Goal: Information Seeking & Learning: Learn about a topic

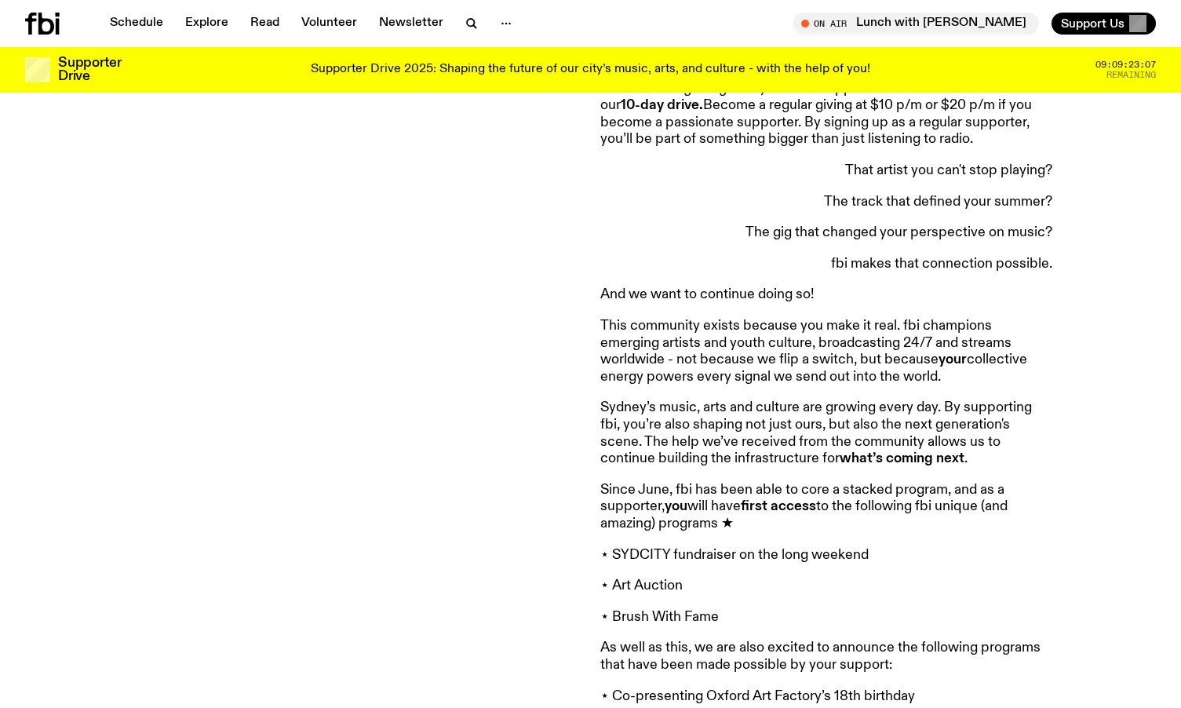
scroll to position [1011, 0]
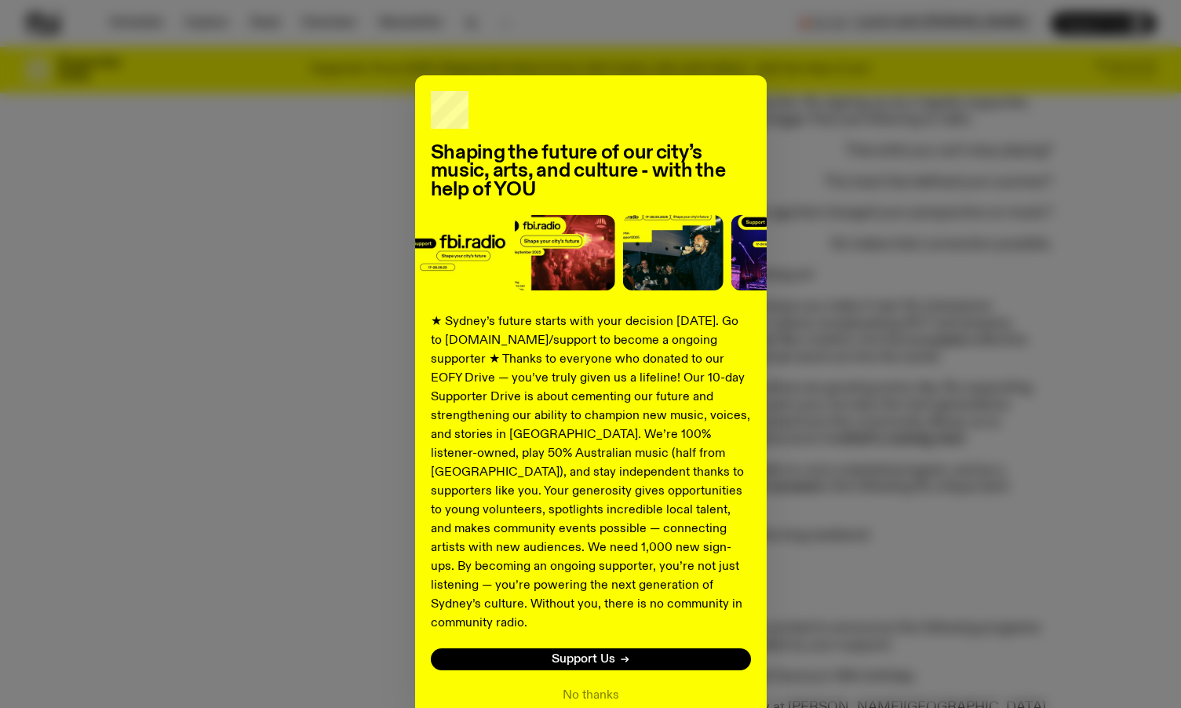
click at [877, 180] on div "Shaping the future of our city’s music, arts, and culture - with the help of YO…" at bounding box center [590, 397] width 1130 height 645
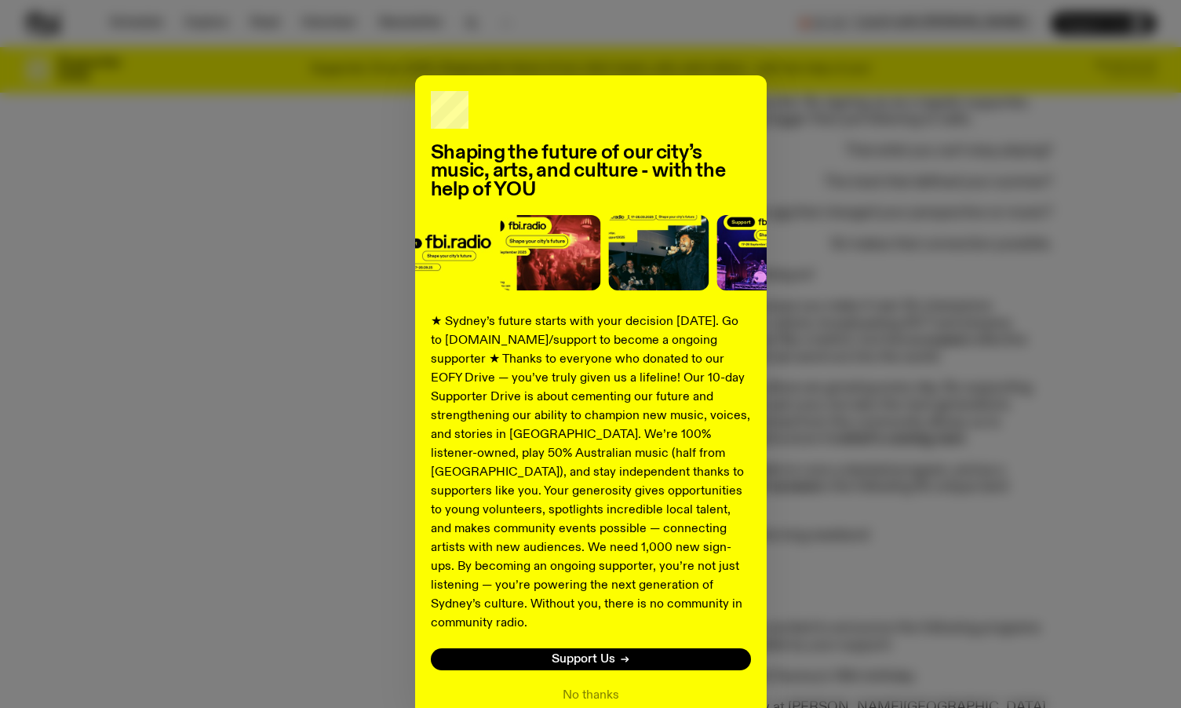
scroll to position [69, 0]
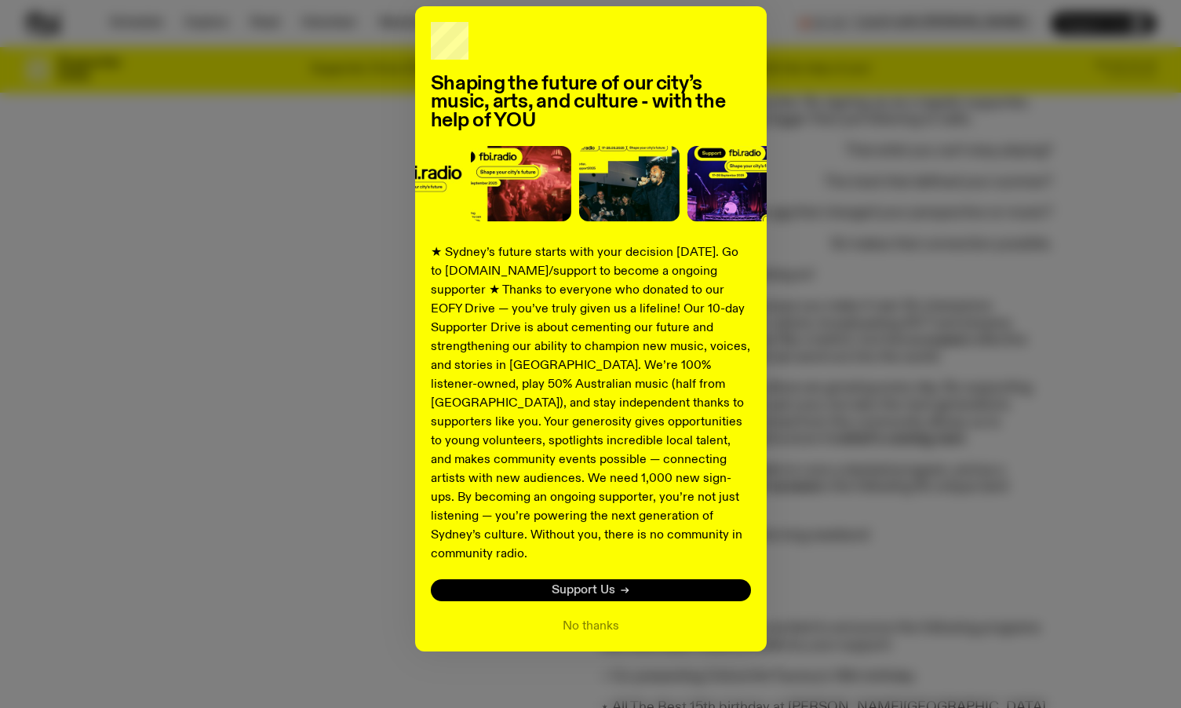
drag, startPoint x: 599, startPoint y: 606, endPoint x: 631, endPoint y: 579, distance: 41.8
click at [599, 617] on button "No thanks" at bounding box center [590, 626] width 56 height 19
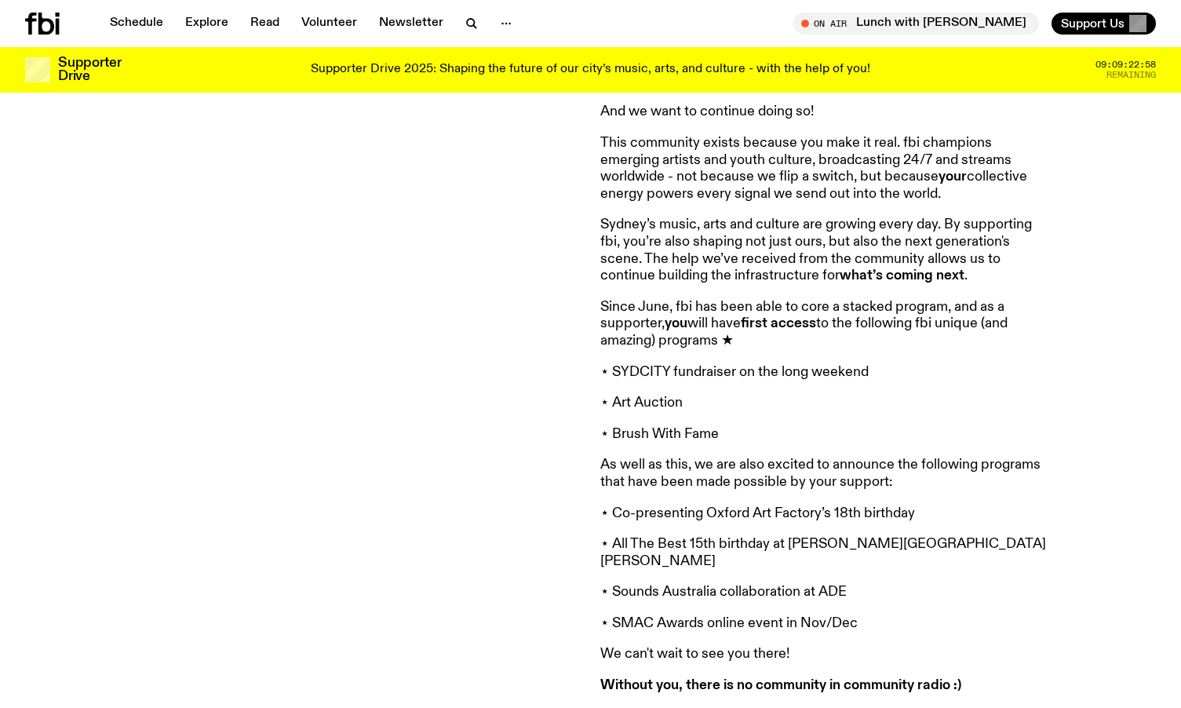
scroll to position [1253, 0]
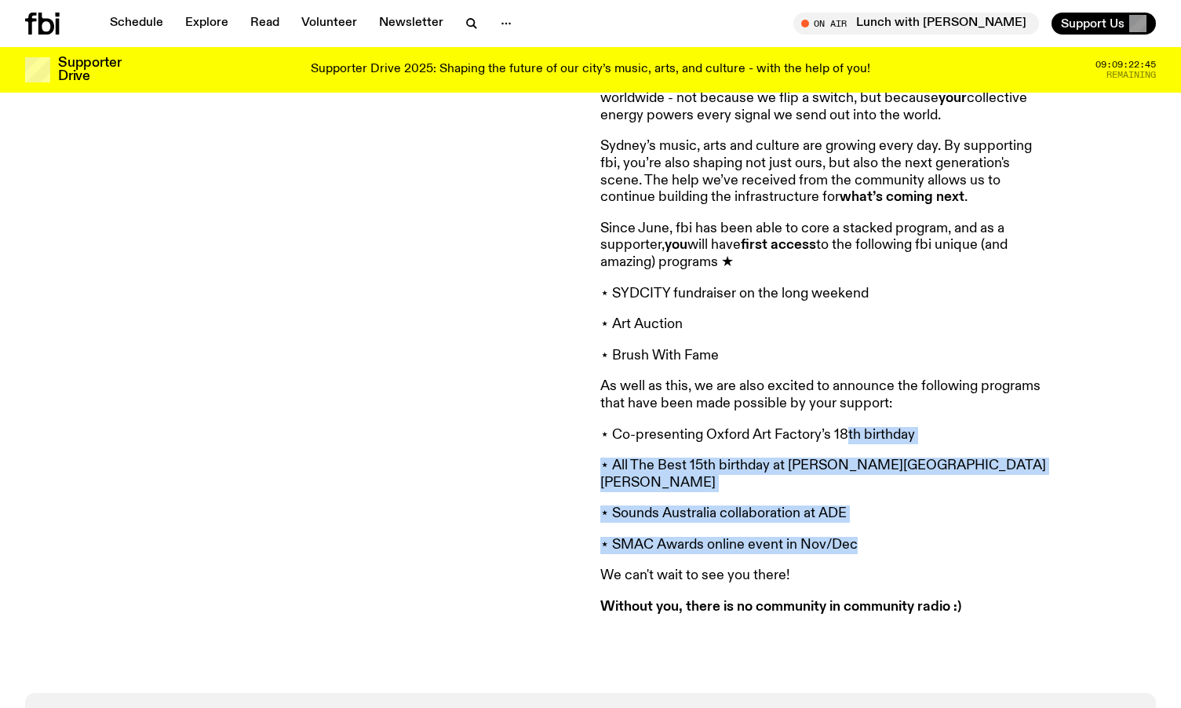
drag, startPoint x: 843, startPoint y: 405, endPoint x: 874, endPoint y: 521, distance: 120.1
click at [874, 521] on article "First off, we’d like to thank everyone who donated to our EOFY drive - you’re s…" at bounding box center [826, 4] width 452 height 1222
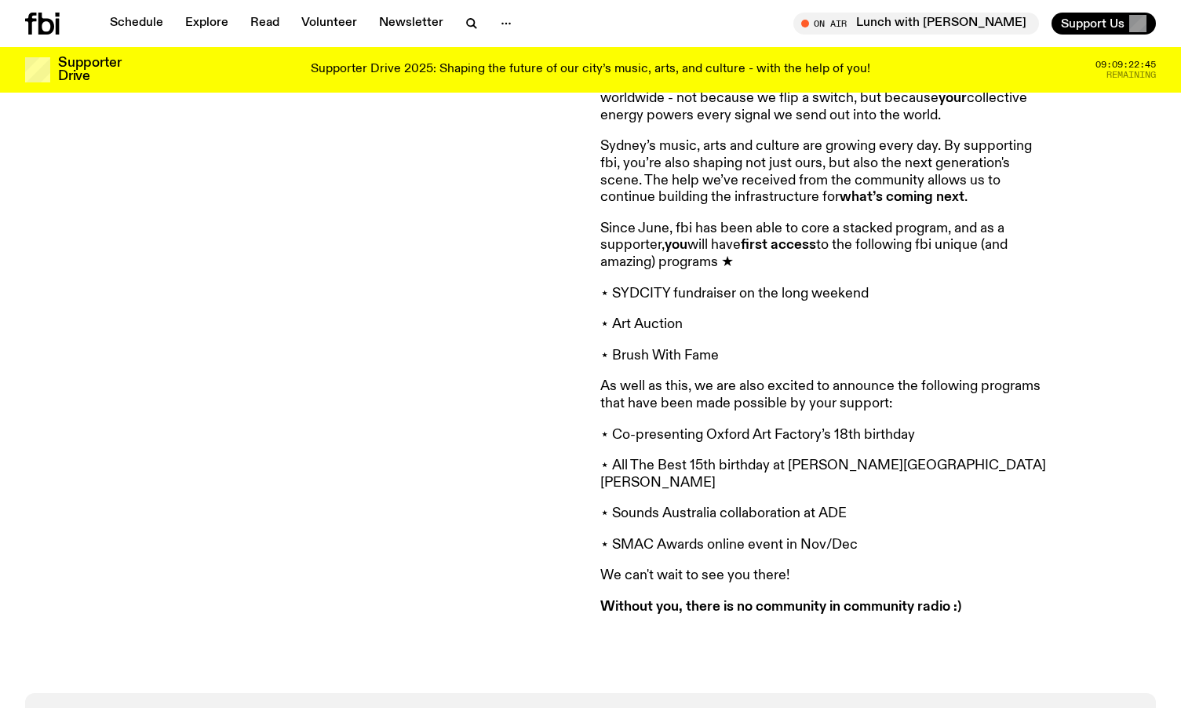
click at [726, 537] on p "⋆ SMAC Awards online event in Nov/Dec" at bounding box center [826, 545] width 452 height 17
drag, startPoint x: 784, startPoint y: 508, endPoint x: 653, endPoint y: 508, distance: 131.0
click at [653, 537] on p "⋆ SMAC Awards online event in Nov/Dec" at bounding box center [826, 545] width 452 height 17
click at [661, 537] on p "⋆ SMAC Awards online event in Nov/Dec" at bounding box center [826, 545] width 452 height 17
click at [699, 537] on p "⋆ SMAC Awards online event in Nov/Dec" at bounding box center [826, 545] width 452 height 17
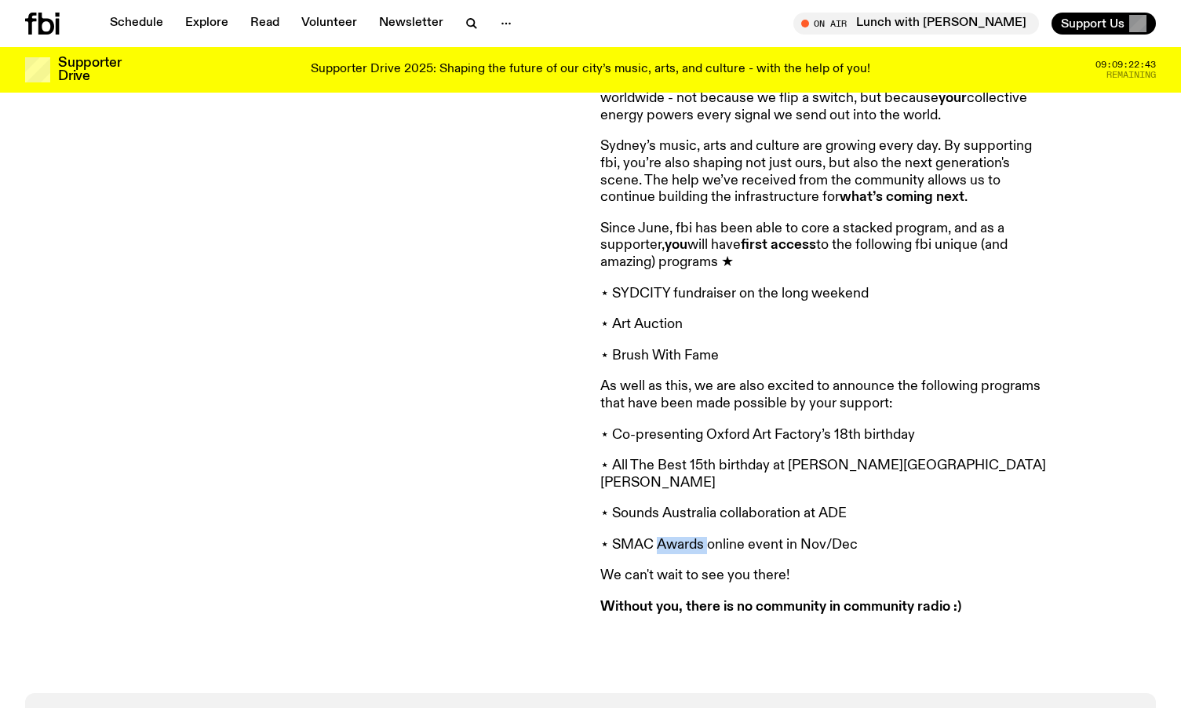
click at [699, 537] on p "⋆ SMAC Awards online event in Nov/Dec" at bounding box center [826, 545] width 452 height 17
click at [777, 537] on p "⋆ SMAC Awards online event in Nov/Dec" at bounding box center [826, 545] width 452 height 17
drag, startPoint x: 906, startPoint y: 518, endPoint x: 732, endPoint y: 504, distance: 174.6
click at [732, 537] on p "⋆ SMAC Awards online event in Nov/Dec" at bounding box center [826, 545] width 452 height 17
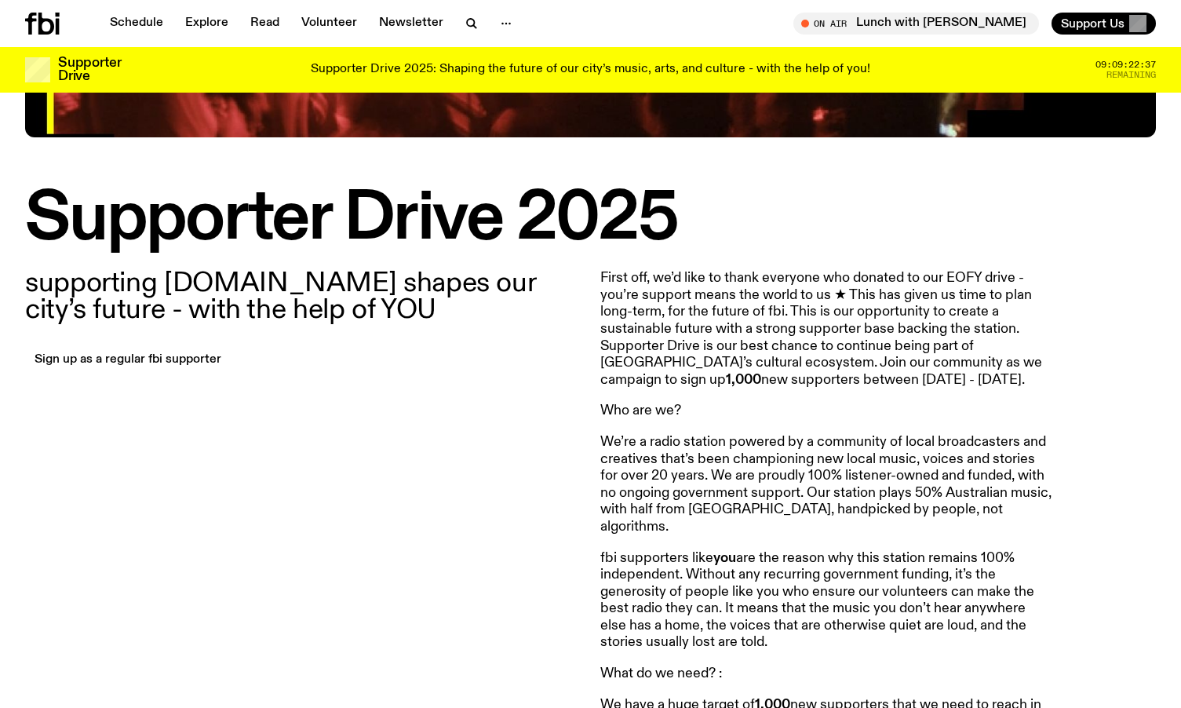
scroll to position [155, 0]
